Goal: Register for event/course

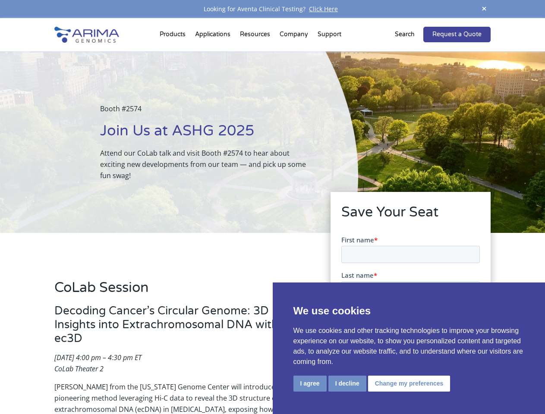
click at [272, 207] on div "Booth #2574 Join Us at ASHG 2025 Attend our CoLab talk and visit Booth #2574 to…" at bounding box center [179, 142] width 358 height 182
click at [310, 384] on button "I agree" at bounding box center [309, 384] width 33 height 16
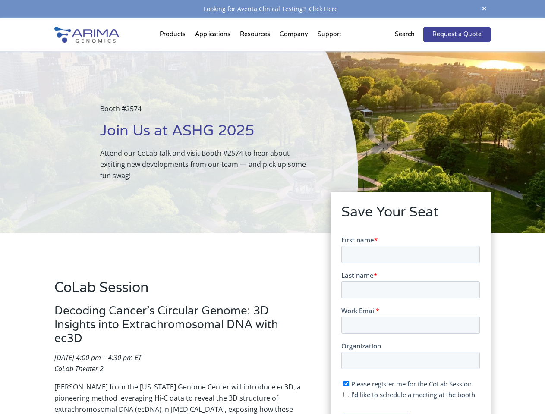
click at [346, 394] on input "I'd like to schedule a meeting at the booth" at bounding box center [346, 394] width 6 height 6
click at [407, 394] on span "I'd like to schedule a meeting at the booth" at bounding box center [413, 394] width 124 height 9
click at [349, 394] on input "I'd like to schedule a meeting at the booth" at bounding box center [346, 394] width 6 height 6
checkbox input "false"
click at [484, 9] on span at bounding box center [484, 9] width 13 height 12
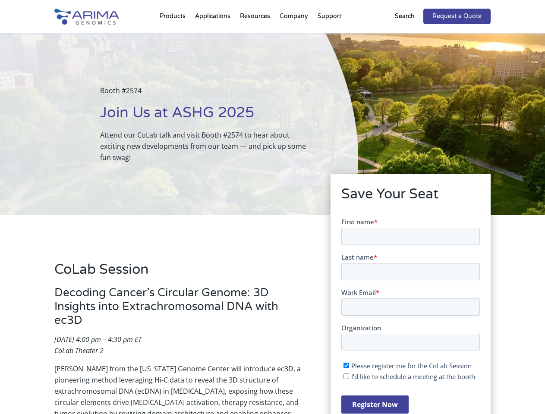
click at [174, 36] on div "Booth #2574 Join Us at ASHG 2025 Attend our CoLab talk and visit Booth #2574 to…" at bounding box center [179, 124] width 358 height 182
click at [256, 36] on div "Booth #2574 Join Us at ASHG 2025 Attend our CoLab talk and visit Booth #2574 to…" at bounding box center [179, 124] width 358 height 182
click at [294, 36] on div "Booth #2574 Join Us at ASHG 2025 Attend our CoLab talk and visit Booth #2574 to…" at bounding box center [179, 124] width 358 height 182
click at [329, 36] on div "Booth #2574 Join Us at ASHG 2025 Attend our CoLab talk and visit Booth #2574 to…" at bounding box center [179, 124] width 358 height 182
